Goal: Transaction & Acquisition: Download file/media

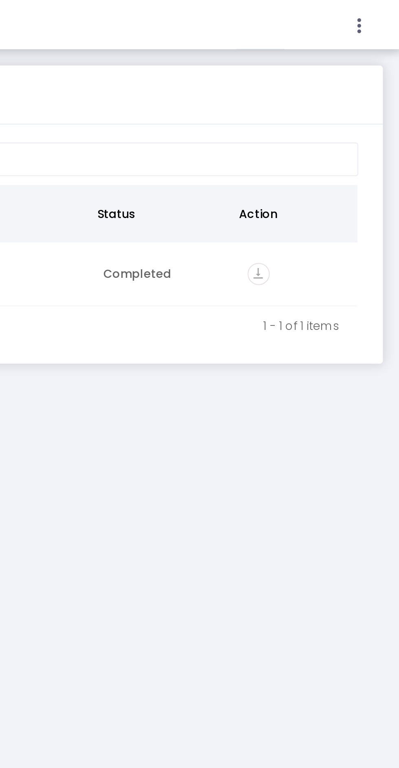
click at [381, 15] on icon at bounding box center [378, 13] width 7 height 10
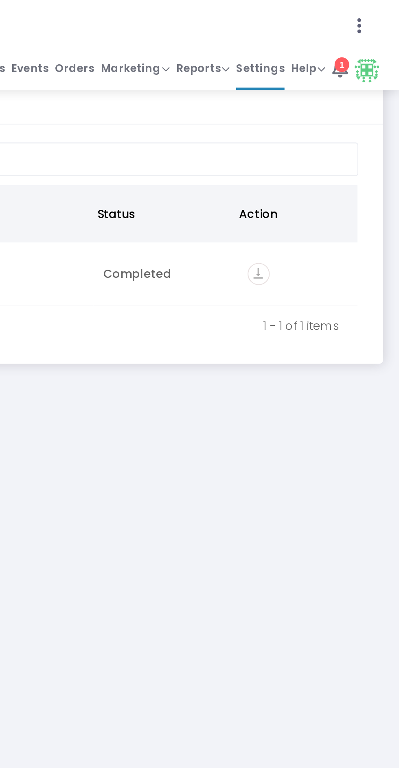
click at [311, 35] on span "Reports" at bounding box center [301, 34] width 26 height 8
click at [320, 67] on li "Sales Reports" at bounding box center [314, 63] width 53 height 16
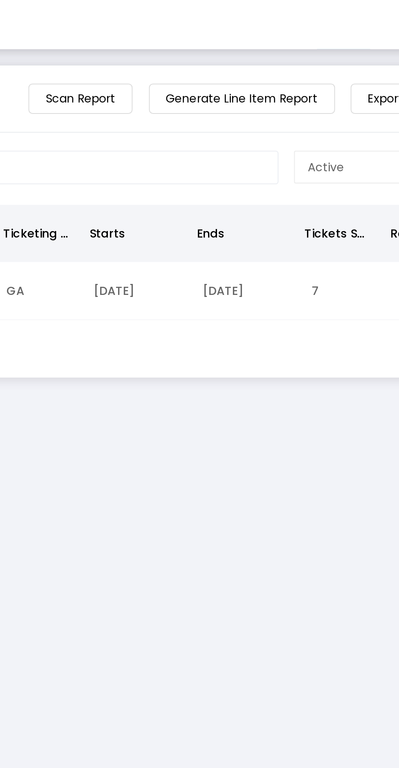
click at [256, 49] on div at bounding box center [199, 384] width 399 height 768
click at [244, 49] on m-button "Generate Line Item Report" at bounding box center [251, 49] width 92 height 15
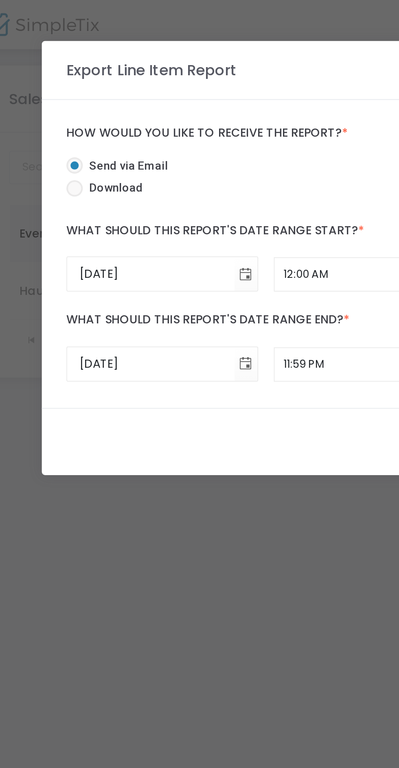
click at [53, 93] on span at bounding box center [53, 93] width 0 height 0
click at [53, 98] on input "Download" at bounding box center [53, 98] width 0 height 0
radio input "true"
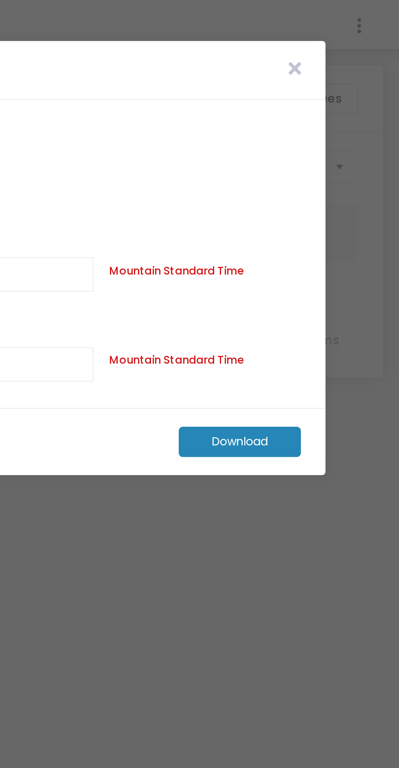
click at [330, 224] on m-button "Download" at bounding box center [319, 219] width 61 height 15
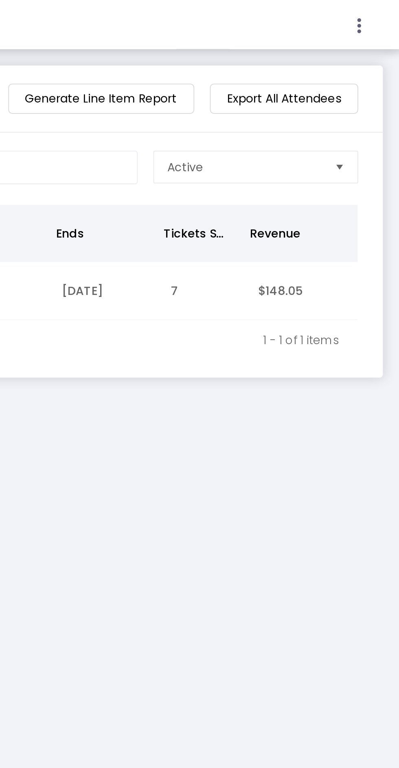
click at [379, 11] on icon at bounding box center [378, 13] width 7 height 10
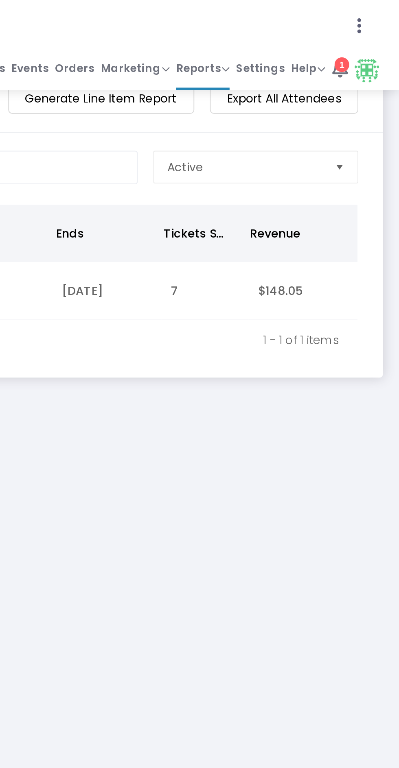
click at [311, 34] on span "Reports" at bounding box center [301, 34] width 26 height 8
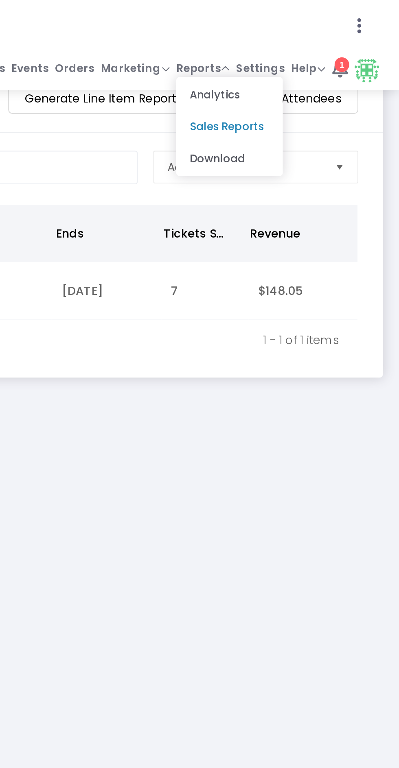
click at [319, 81] on li "Download" at bounding box center [314, 79] width 53 height 16
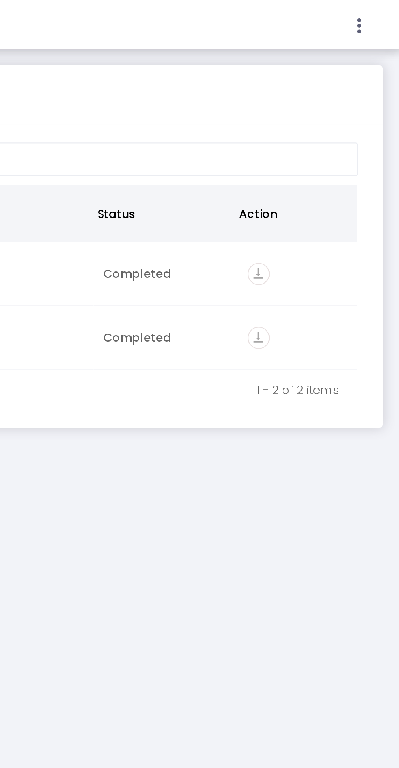
click at [324, 135] on div at bounding box center [199, 384] width 399 height 768
click at [324, 138] on icon "vertical_align_bottom" at bounding box center [329, 136] width 11 height 11
